Goal: Transaction & Acquisition: Purchase product/service

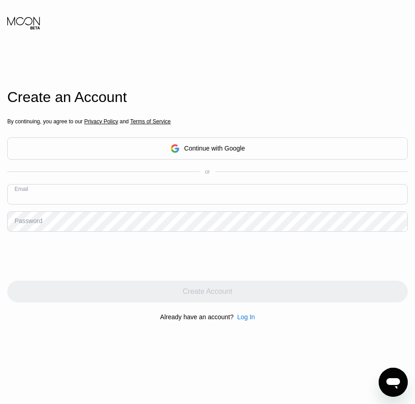
paste input "[EMAIL_ADDRESS][DOMAIN_NAME]"
type input "[EMAIL_ADDRESS][DOMAIN_NAME]"
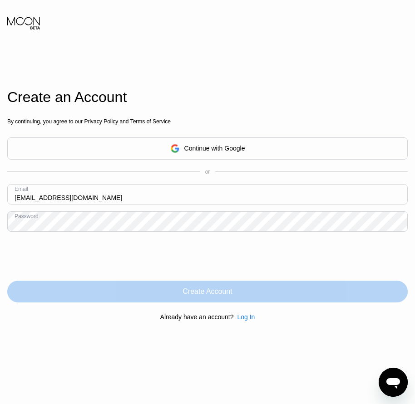
click at [225, 290] on div "Create Account" at bounding box center [206, 291] width 49 height 9
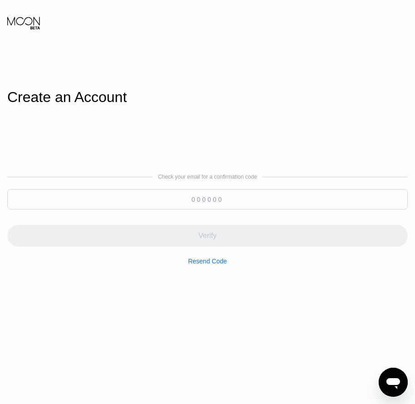
paste input "199365"
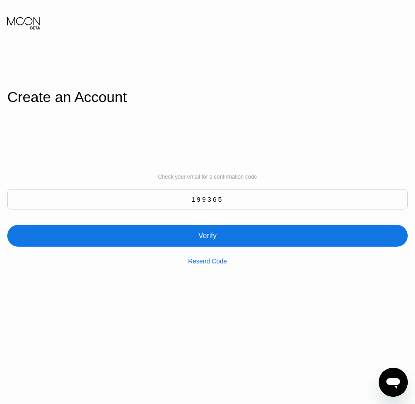
type input "199365"
click at [207, 232] on div "Verify" at bounding box center [207, 235] width 18 height 9
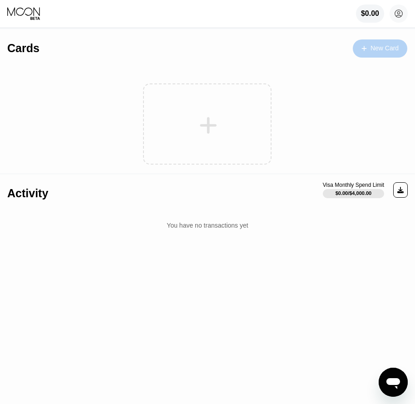
click at [388, 46] on div "New Card" at bounding box center [384, 48] width 28 height 8
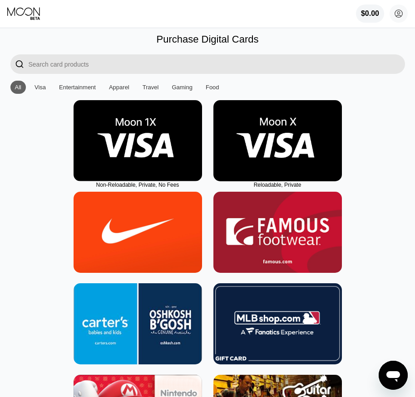
click at [278, 173] on img at bounding box center [277, 140] width 128 height 81
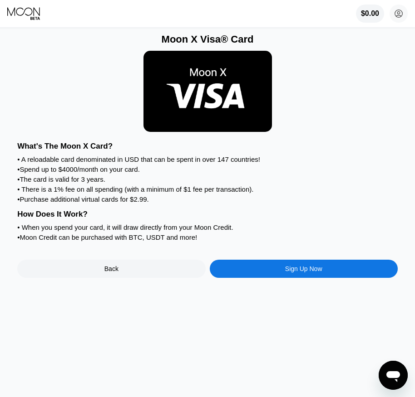
click at [301, 273] on div "Sign Up Now" at bounding box center [303, 268] width 37 height 7
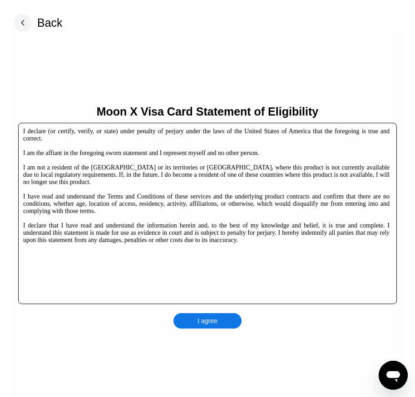
click at [220, 331] on div "Moon X Visa Card Statement of Eligibility I declare (or certify, verify, or sta…" at bounding box center [207, 217] width 387 height 370
click at [225, 325] on div "I agree" at bounding box center [207, 320] width 68 height 15
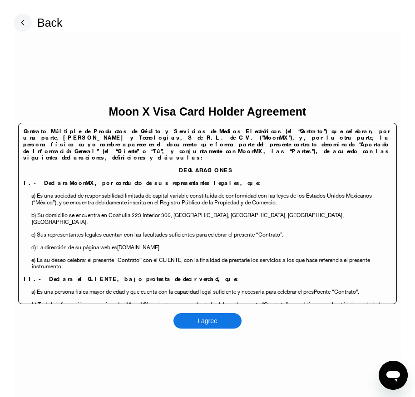
click at [225, 323] on div "I agree" at bounding box center [207, 320] width 68 height 15
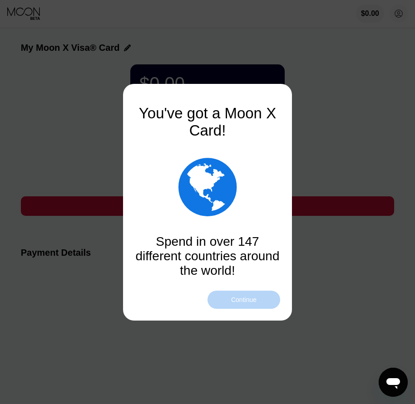
click at [242, 298] on div "Continue" at bounding box center [243, 299] width 25 height 7
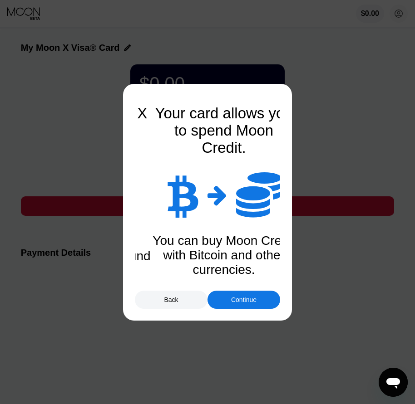
click at [246, 306] on div "Continue" at bounding box center [243, 300] width 73 height 18
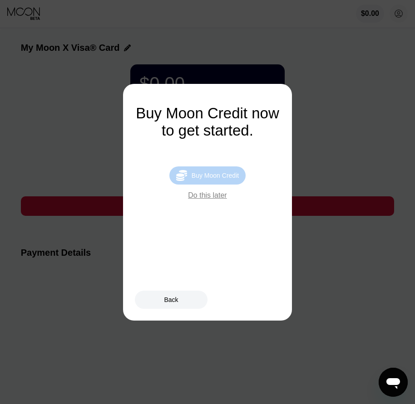
click at [228, 185] on div " Buy Moon Credit" at bounding box center [207, 175] width 76 height 18
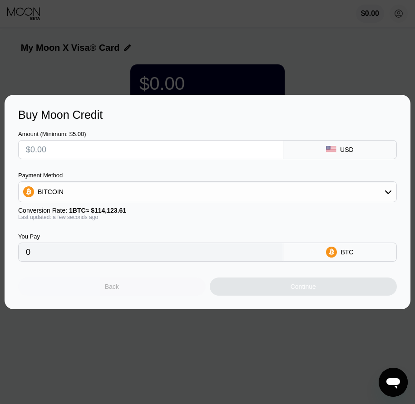
click at [107, 289] on div "Back" at bounding box center [112, 286] width 14 height 7
